Goal: Task Accomplishment & Management: Manage account settings

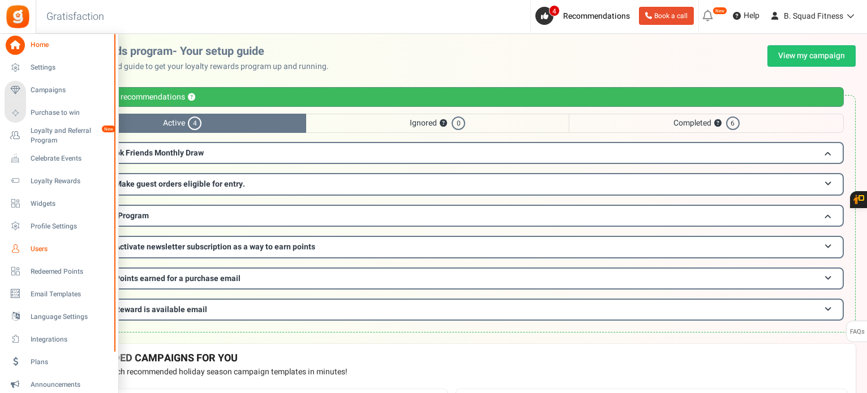
click at [12, 250] on icon at bounding box center [15, 248] width 19 height 19
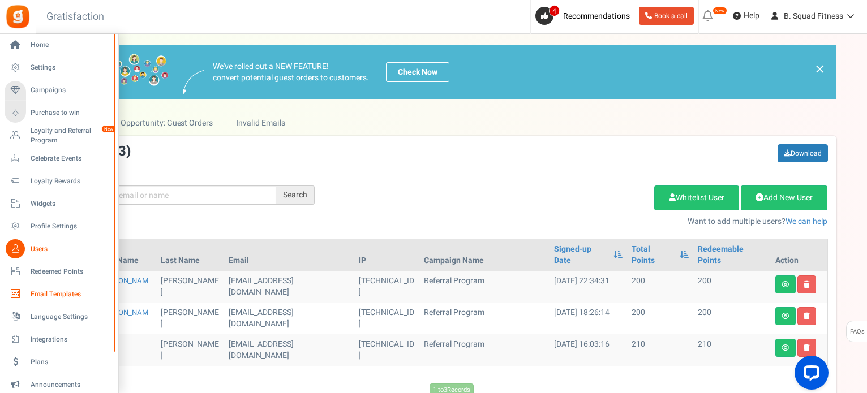
click at [49, 293] on span "Email Templates" at bounding box center [70, 295] width 79 height 10
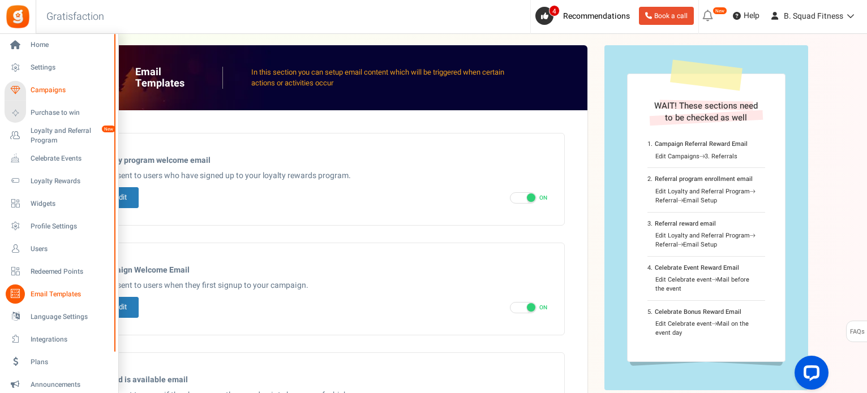
click at [50, 90] on span "Campaigns" at bounding box center [70, 90] width 79 height 10
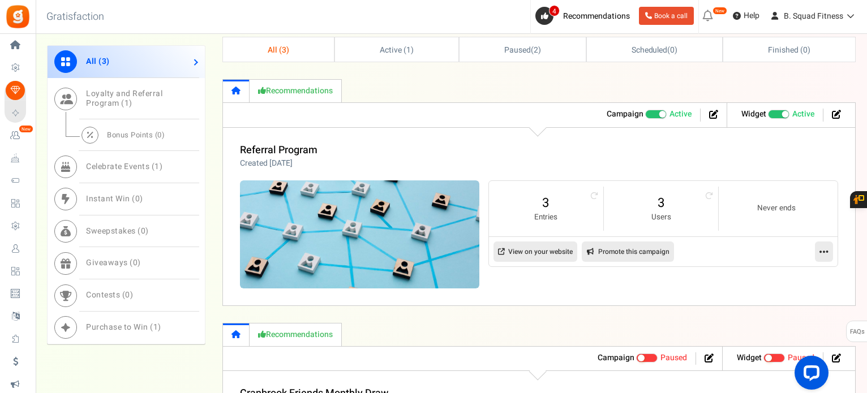
scroll to position [396, 0]
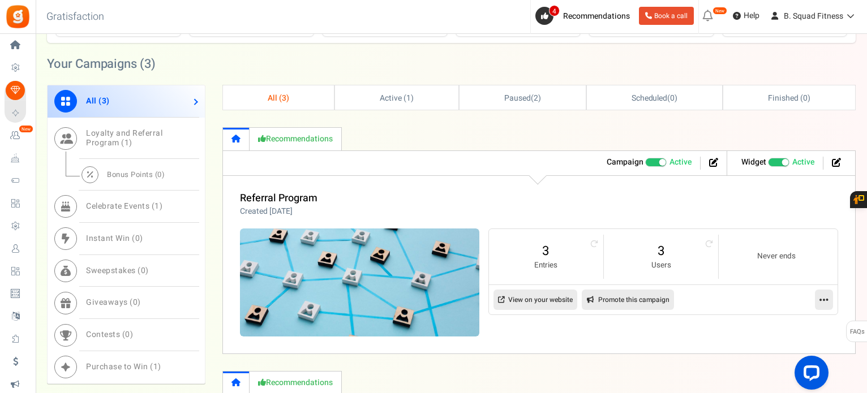
click at [829, 298] on icon at bounding box center [824, 300] width 9 height 10
click at [811, 324] on link "Edit" at bounding box center [788, 327] width 84 height 21
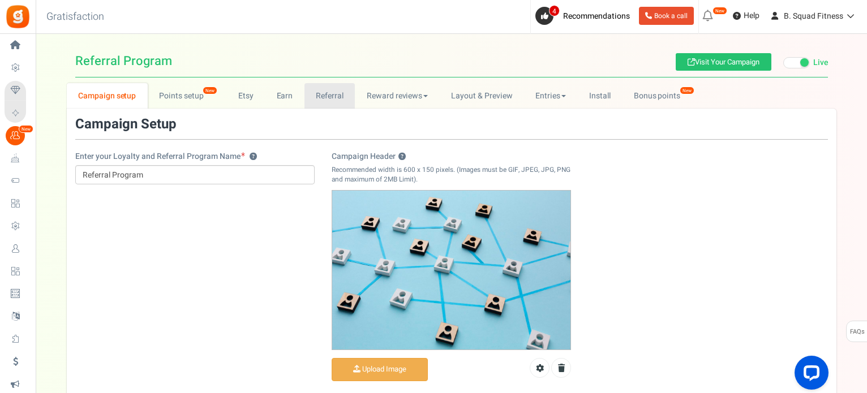
click at [331, 97] on link "Referral" at bounding box center [330, 95] width 51 height 25
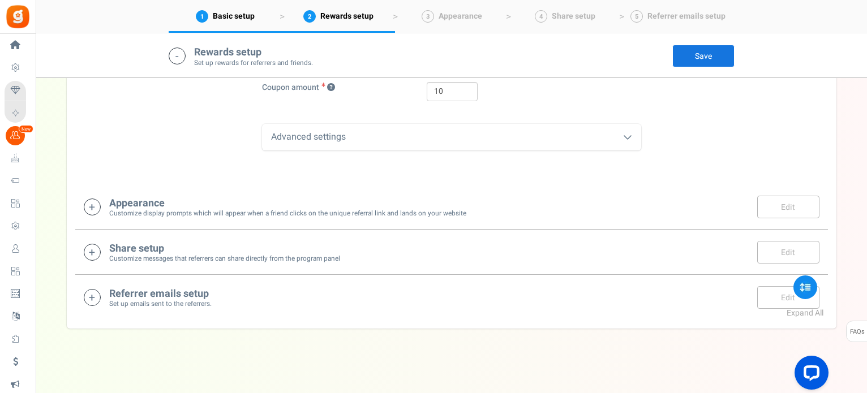
scroll to position [541, 0]
click at [87, 250] on icon at bounding box center [92, 250] width 17 height 17
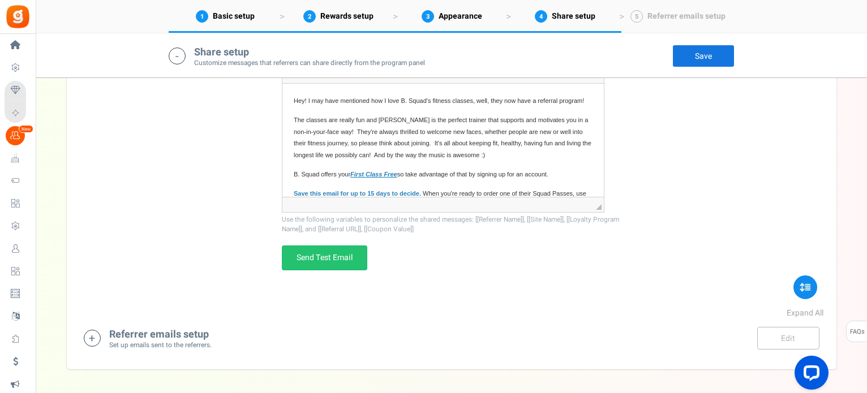
scroll to position [957, 0]
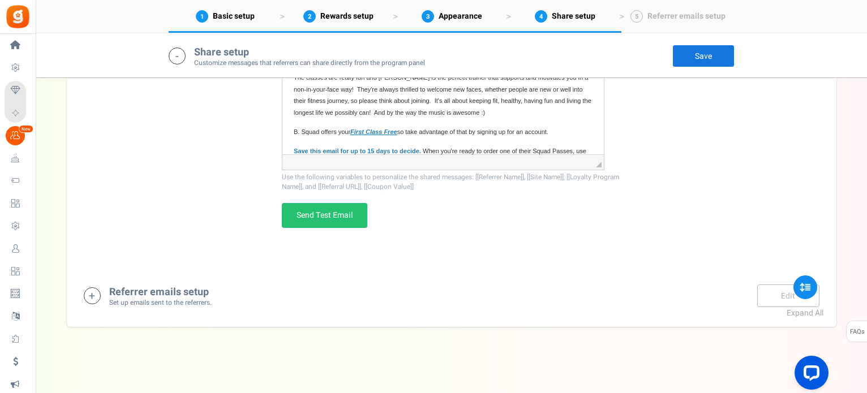
click at [93, 291] on icon at bounding box center [92, 296] width 17 height 17
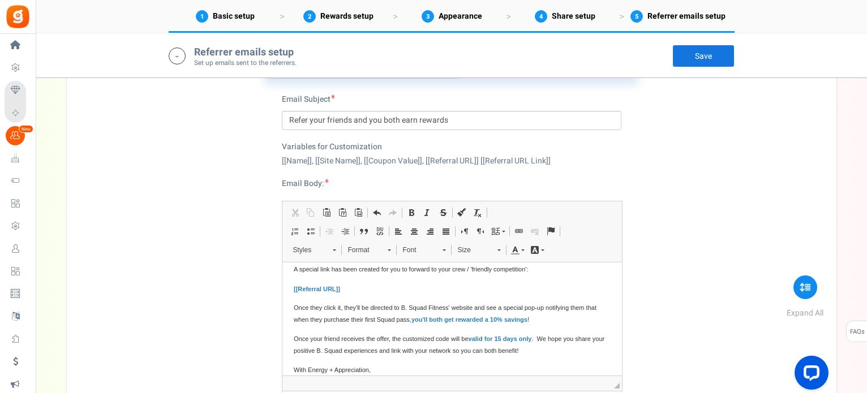
scroll to position [48, 0]
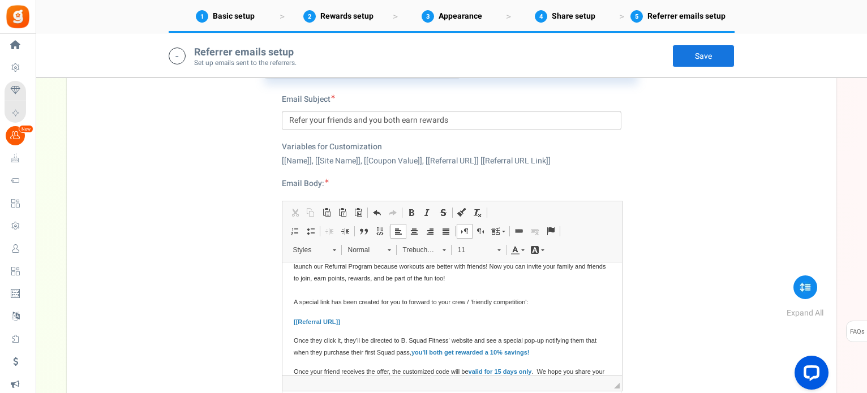
drag, startPoint x: 471, startPoint y: 302, endPoint x: 507, endPoint y: 301, distance: 35.7
click at [471, 302] on span "Hi [[Name]] , We can't thank you enough for being a valued member of our B. Squ…" at bounding box center [449, 267] width 312 height 78
click at [475, 302] on span "Hi [[Name]] , We can't thank you enough for being a valued member of our B. Squ…" at bounding box center [449, 267] width 312 height 78
click at [662, 287] on div "Referrer enrollment email ? Referrer reward email ? Email Subject Refer your fr…" at bounding box center [451, 294] width 753 height 541
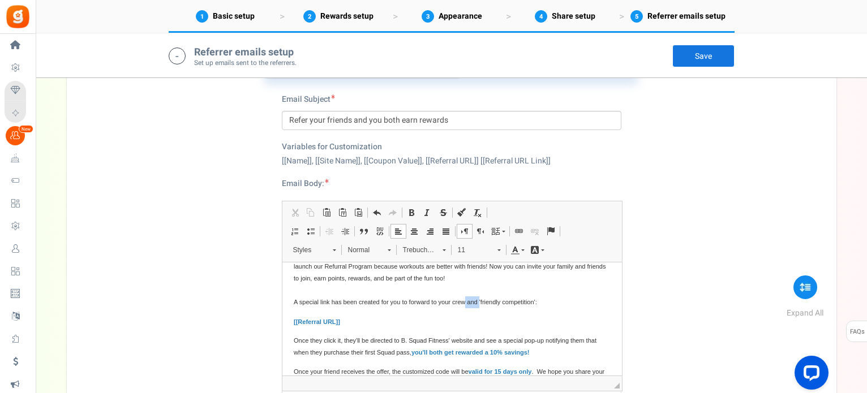
drag, startPoint x: 470, startPoint y: 303, endPoint x: 484, endPoint y: 305, distance: 14.2
click at [484, 305] on span "Hi [[Name]] , We can't thank you enough for being a valued member of our B. Squ…" at bounding box center [449, 267] width 312 height 78
click at [531, 299] on span "Hi [[Name]] , We can't thank you enough for being a valued member of our B. Squ…" at bounding box center [449, 267] width 312 height 78
click at [688, 232] on div "Referrer enrollment email ? Referrer reward email ? Email Subject Refer your fr…" at bounding box center [451, 294] width 753 height 541
click at [520, 301] on span "Hi [[Name]] , We can't thank you enough for being a valued member of our B. Squ…" at bounding box center [449, 267] width 312 height 78
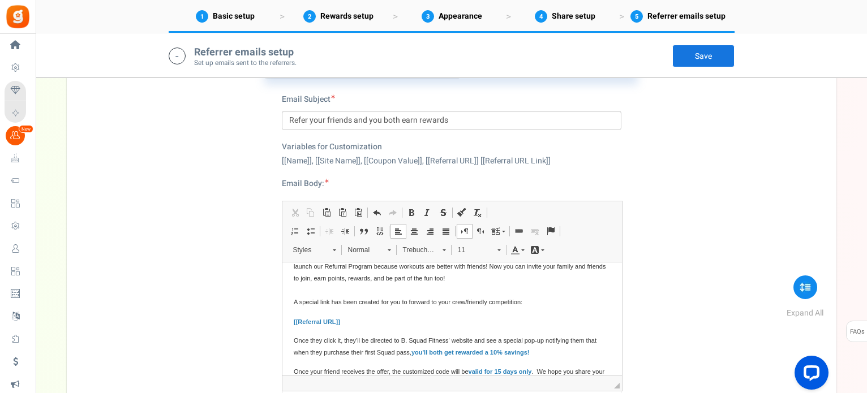
click at [644, 244] on div "Referrer enrollment email ? Referrer reward email ? Email Subject Refer your fr…" at bounding box center [451, 294] width 753 height 541
click at [468, 299] on span "Hi [[Name]] , We can't thank you enough for being a valued member of our B. Squ…" at bounding box center [449, 267] width 312 height 78
click at [534, 301] on span "Hi [[Name]] , We can't thank you enough for being a valued member of our B. Squ…" at bounding box center [449, 267] width 312 height 78
click at [687, 59] on link "Save" at bounding box center [703, 56] width 62 height 23
